Goal: Information Seeking & Learning: Find contact information

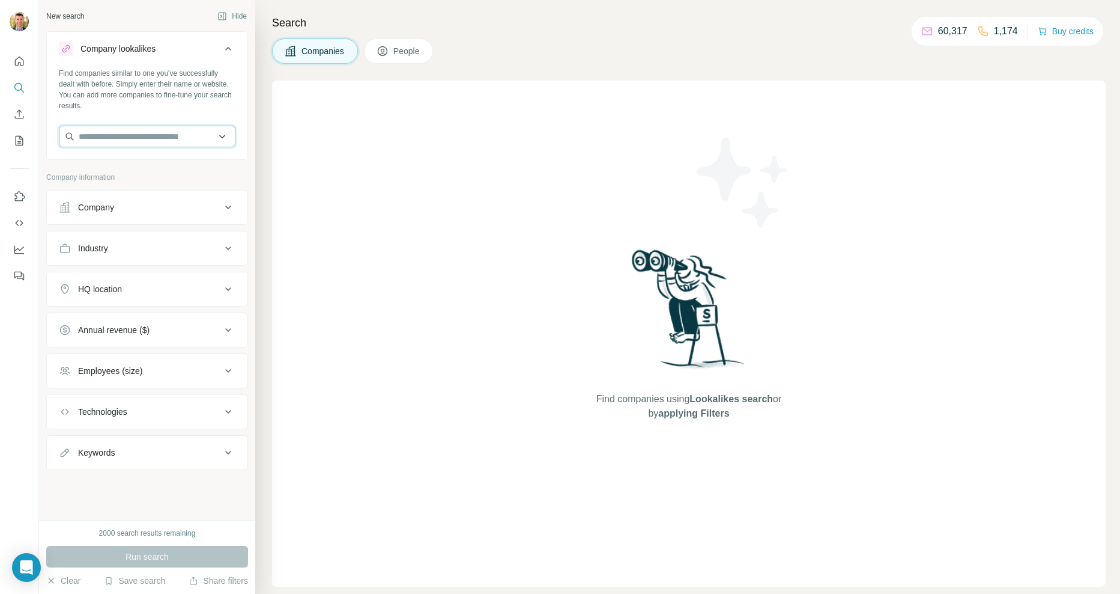
click at [112, 137] on input "text" at bounding box center [147, 137] width 177 height 22
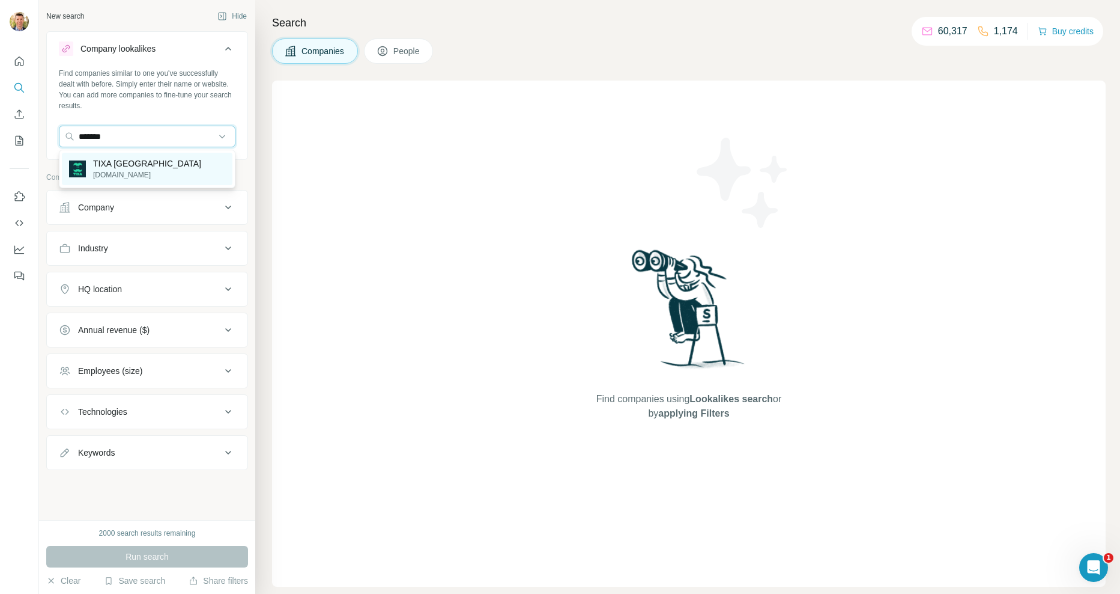
type input "*******"
click at [132, 171] on p "[DOMAIN_NAME]" at bounding box center [147, 174] width 108 height 11
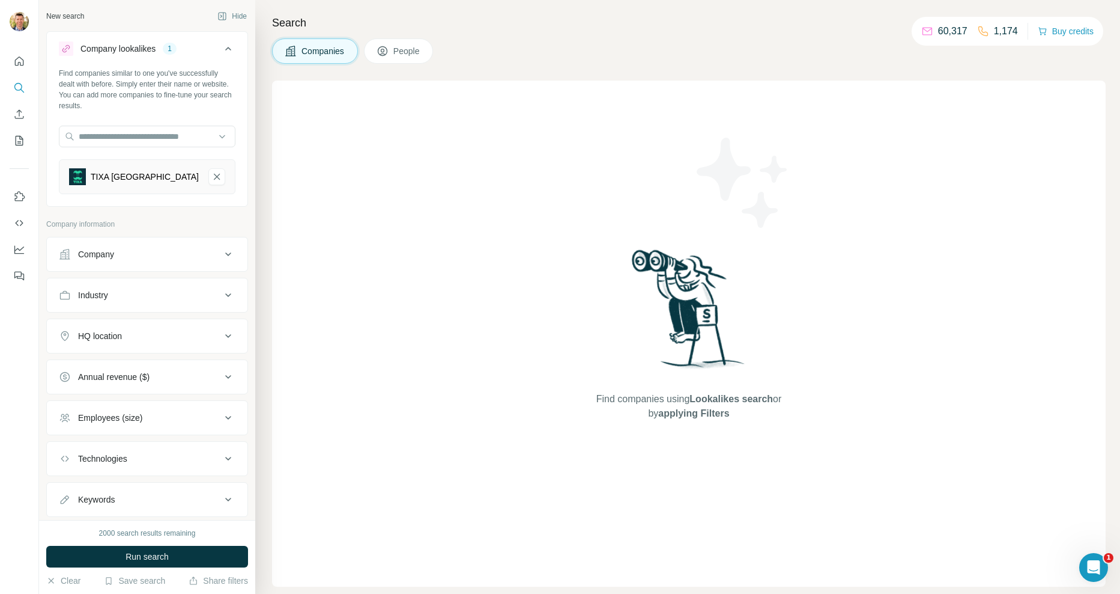
click at [122, 338] on div "HQ location" at bounding box center [100, 336] width 44 height 12
click at [124, 372] on input "text" at bounding box center [147, 366] width 177 height 22
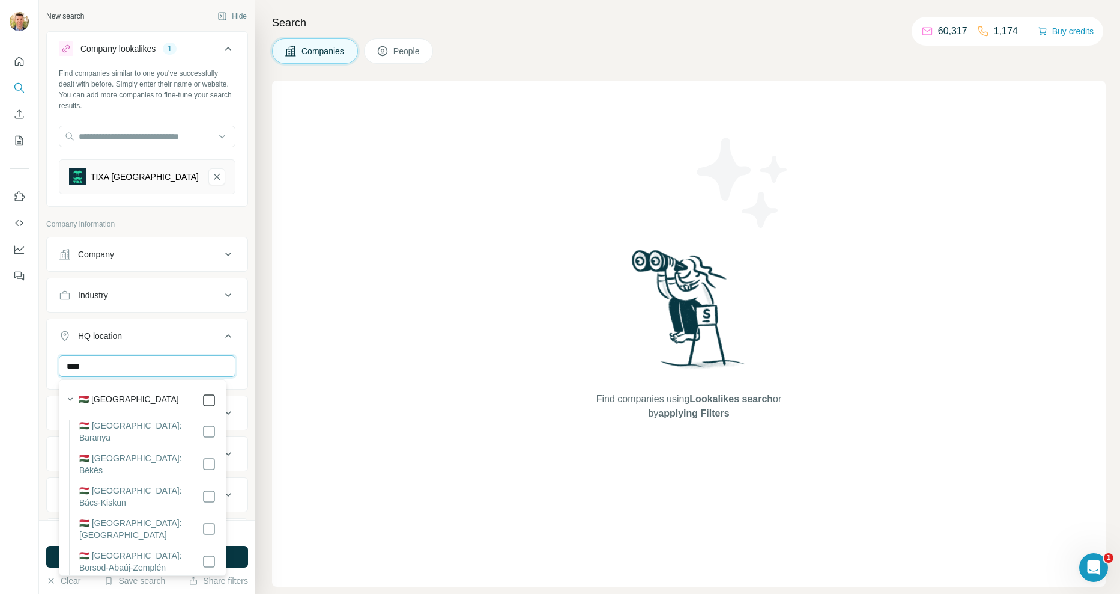
type input "****"
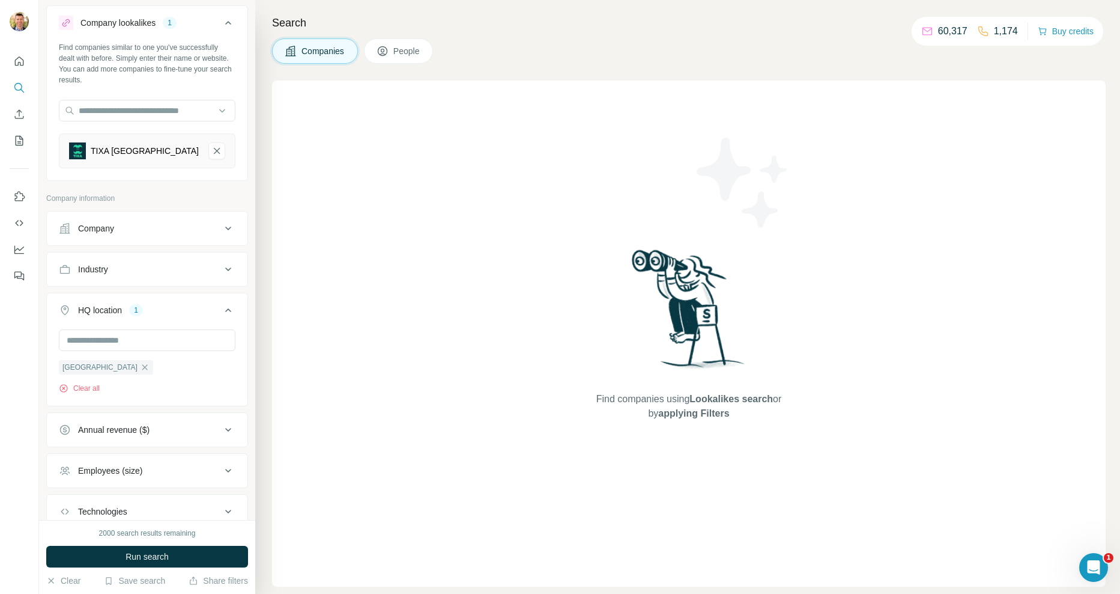
scroll to position [110, 0]
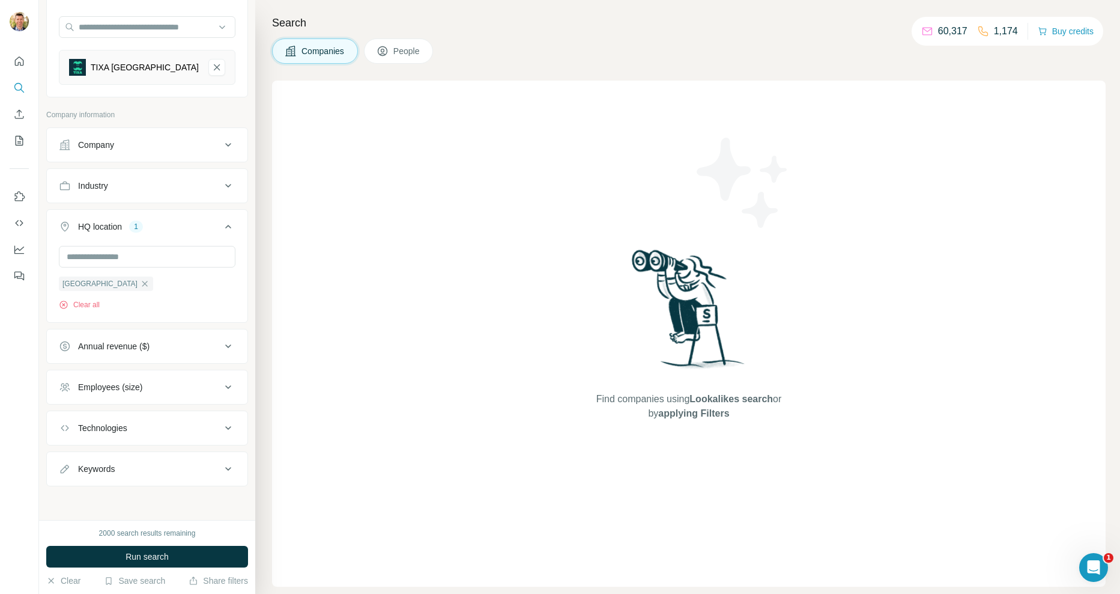
click at [142, 388] on div "Employees (size)" at bounding box center [110, 387] width 64 height 12
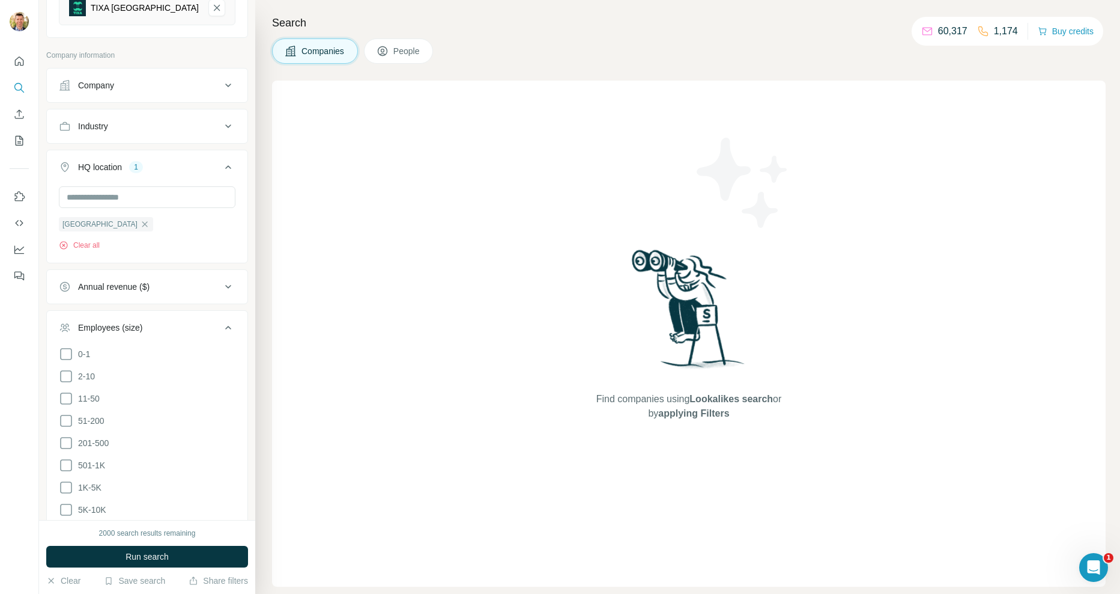
scroll to position [170, 0]
click at [69, 420] on icon at bounding box center [66, 419] width 14 height 14
click at [67, 440] on icon at bounding box center [66, 441] width 14 height 14
click at [65, 392] on icon at bounding box center [66, 397] width 14 height 14
click at [174, 557] on button "Run search" at bounding box center [147, 556] width 202 height 22
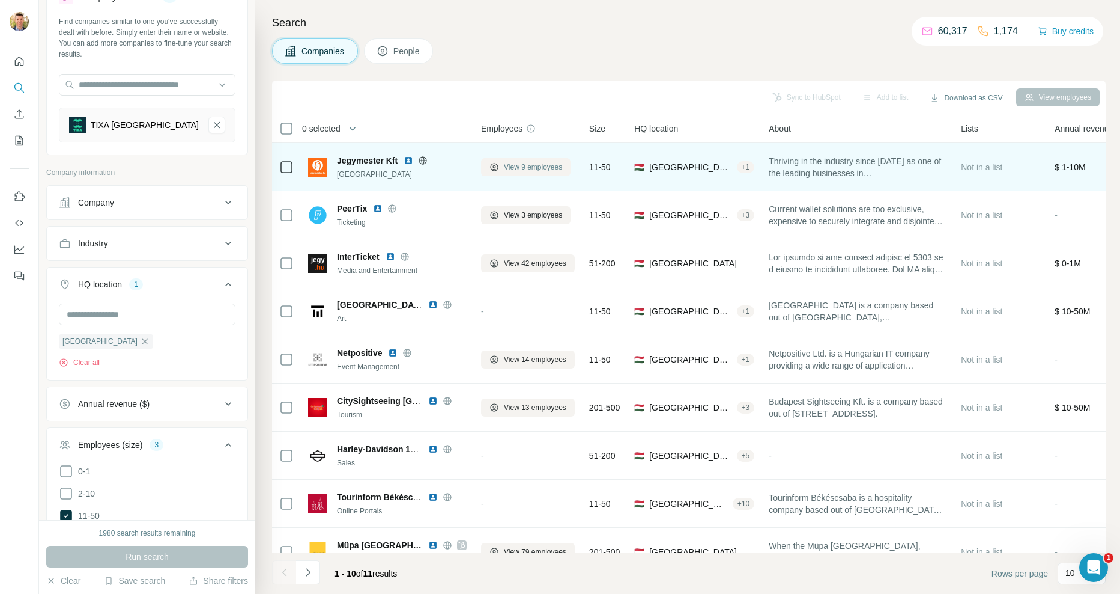
click at [545, 164] on span "View 9 employees" at bounding box center [533, 167] width 58 height 11
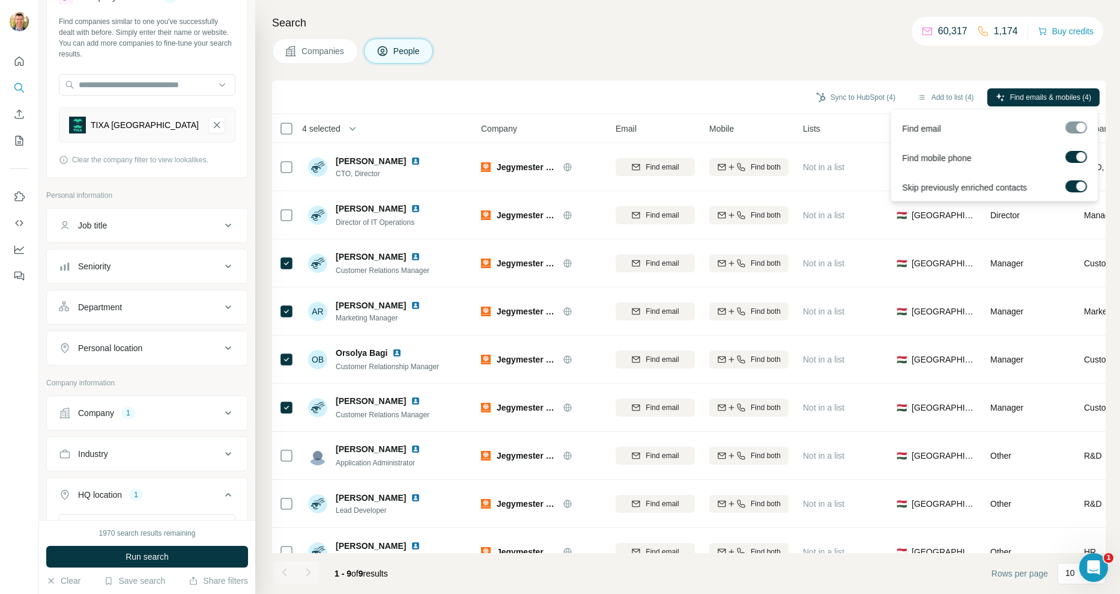
click at [1078, 156] on div at bounding box center [1081, 157] width 10 height 10
click at [1063, 96] on span "Find emails (4)" at bounding box center [1067, 97] width 47 height 11
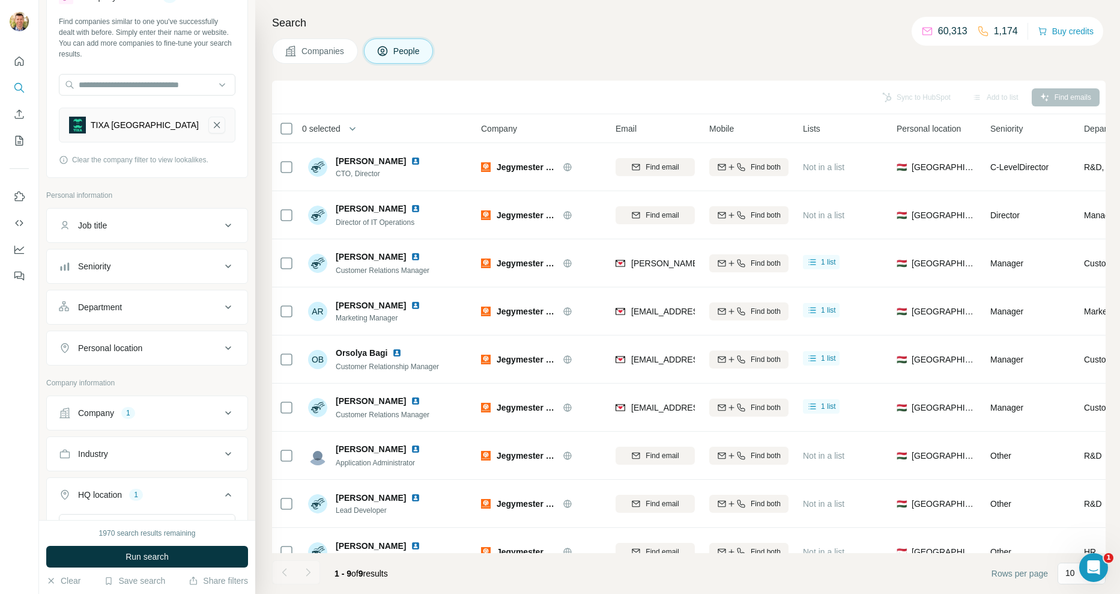
click at [214, 126] on icon "TIXA Hungary-remove-button" at bounding box center [217, 125] width 6 height 6
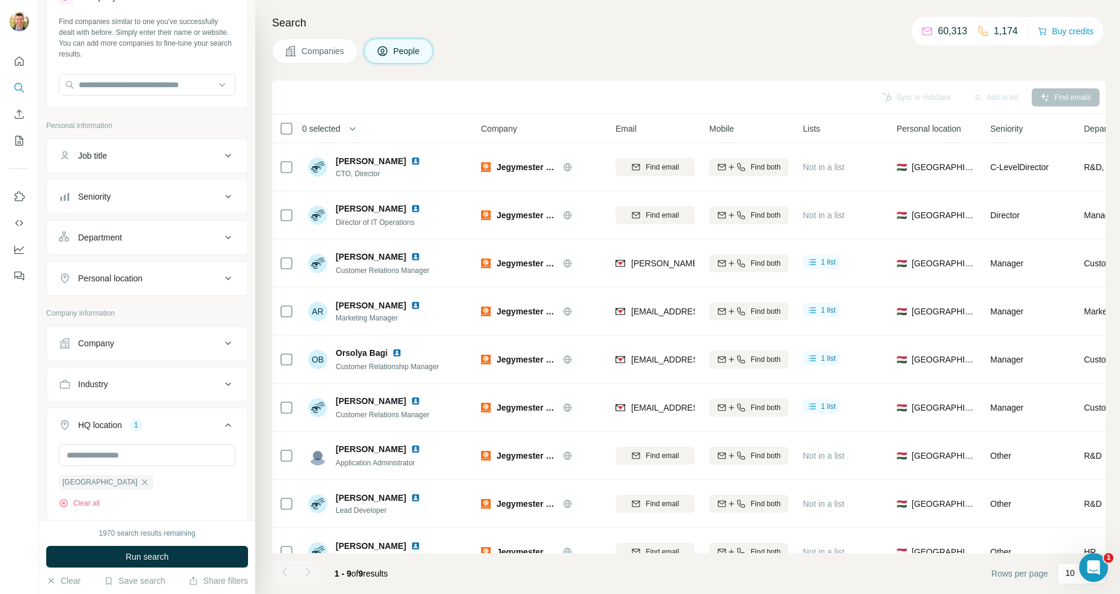
click at [623, 65] on div "Search Companies People Sync to HubSpot Add to list Find emails 0 selected Peop…" at bounding box center [687, 297] width 865 height 594
